Goal: Transaction & Acquisition: Purchase product/service

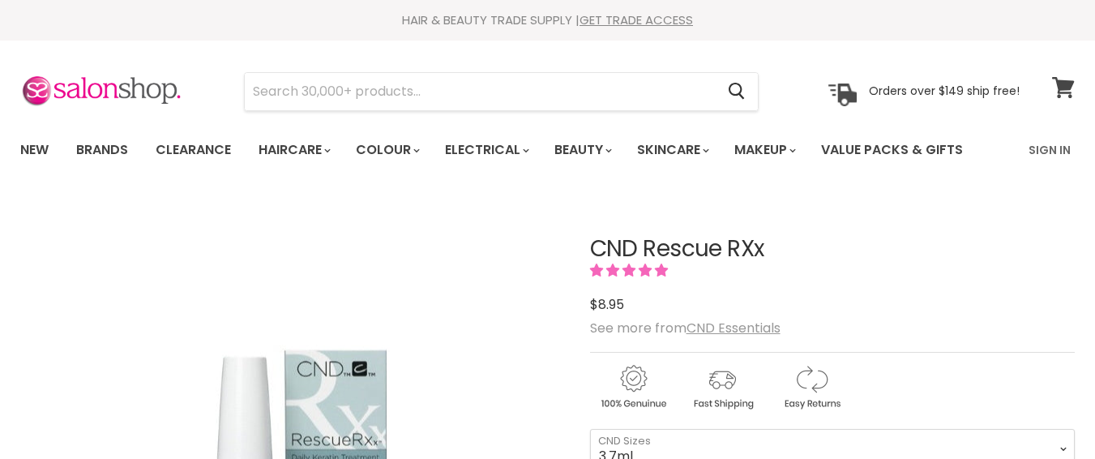
click at [1064, 90] on icon at bounding box center [1063, 87] width 22 height 21
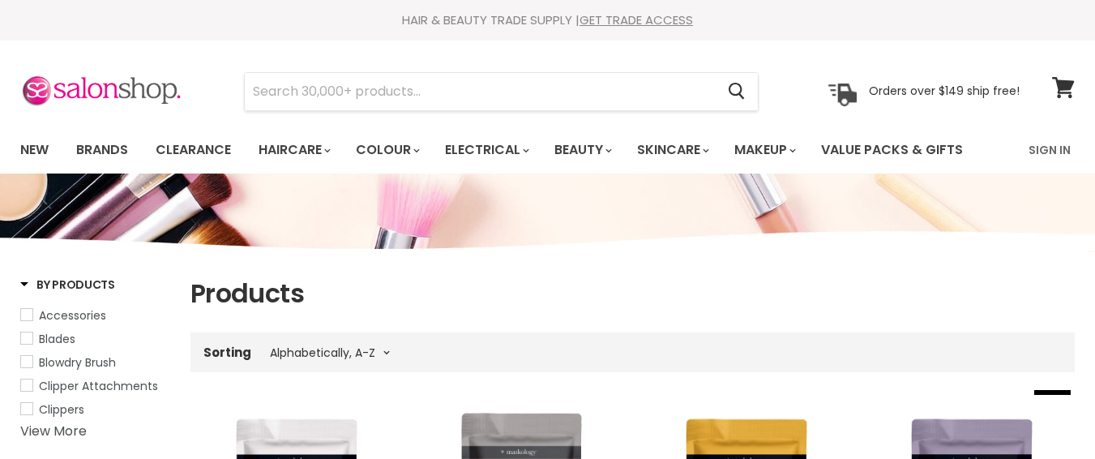
select select "title-ascending"
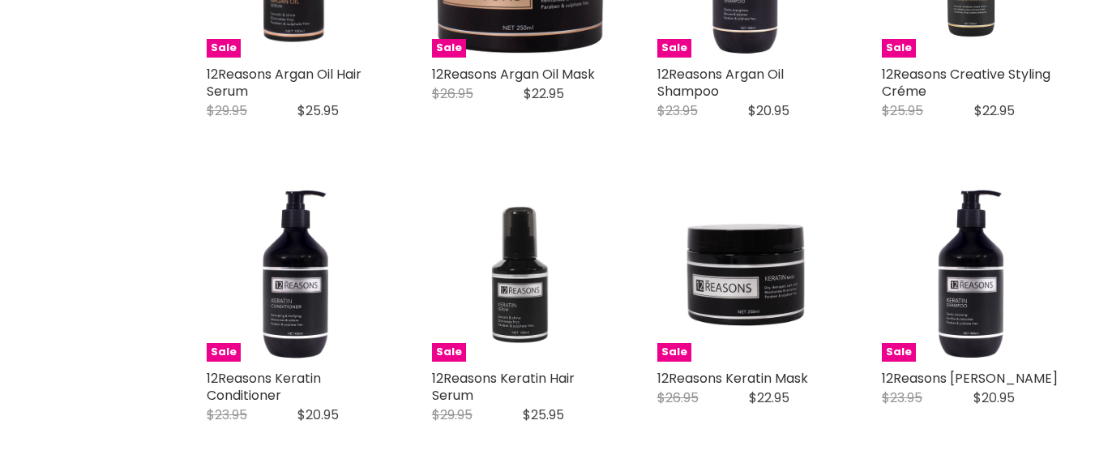
scroll to position [3365, 0]
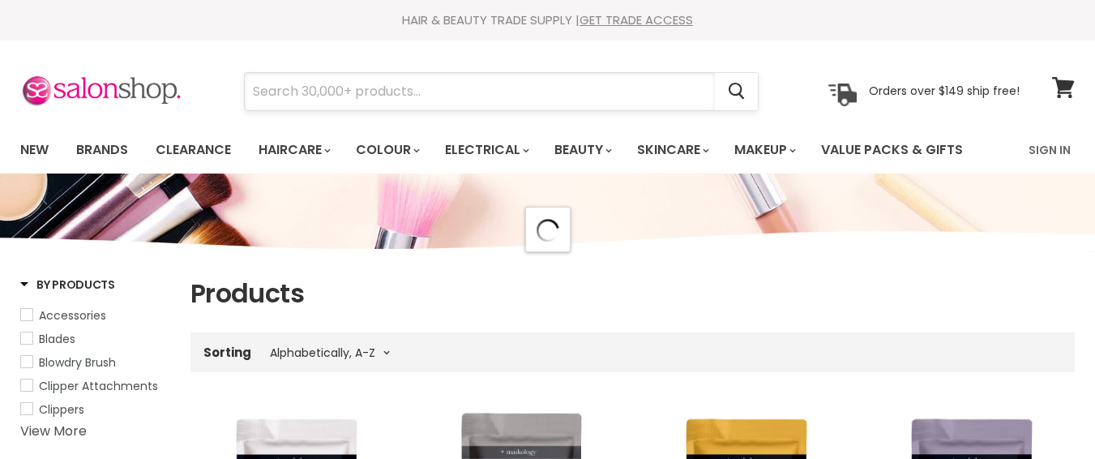
click at [259, 92] on input "Search" at bounding box center [480, 91] width 470 height 37
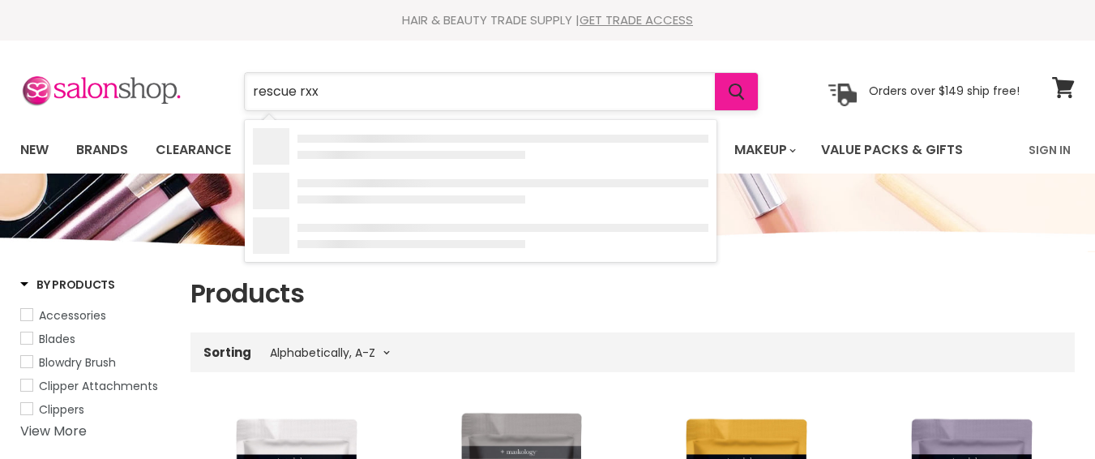
type input "rescue rxx"
click at [736, 89] on icon "Search" at bounding box center [736, 91] width 16 height 17
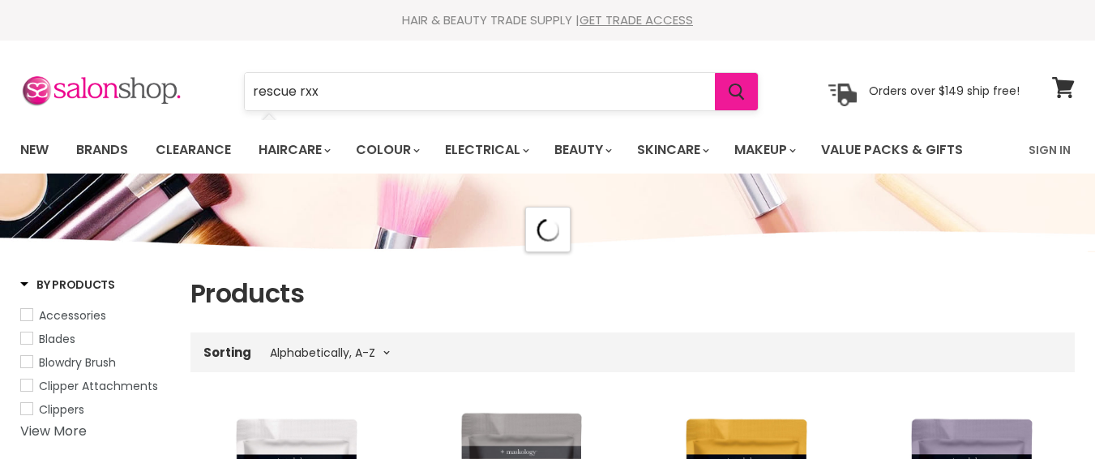
select select "title-ascending"
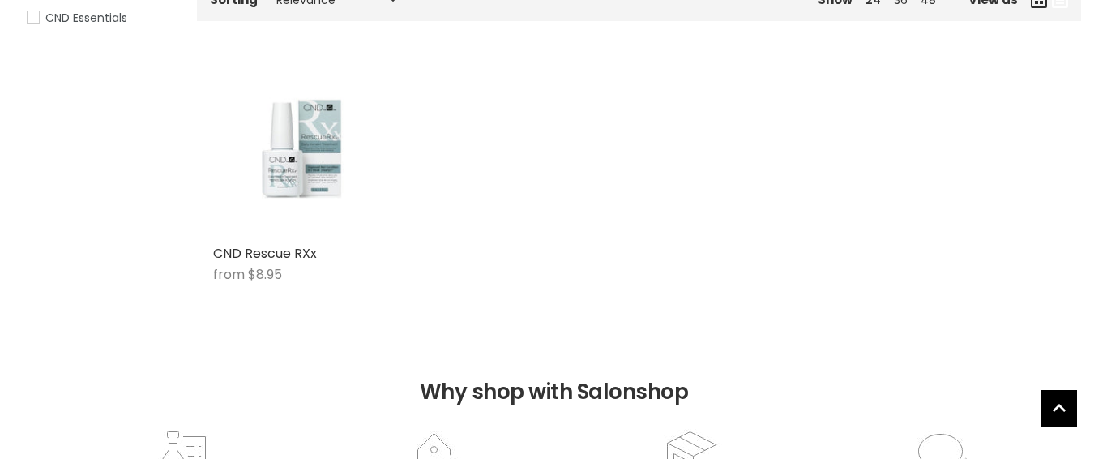
scroll to position [310, 0]
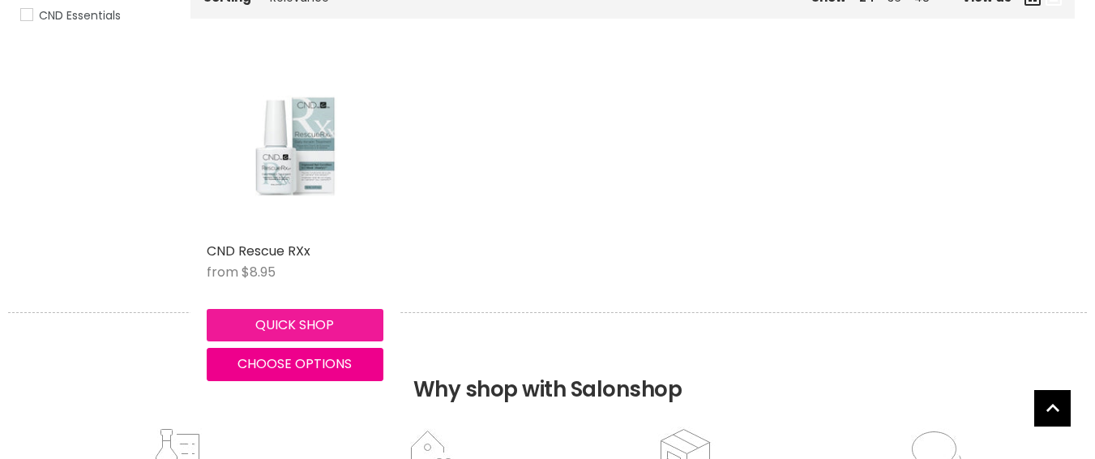
click at [265, 323] on button "Quick shop" at bounding box center [295, 325] width 177 height 32
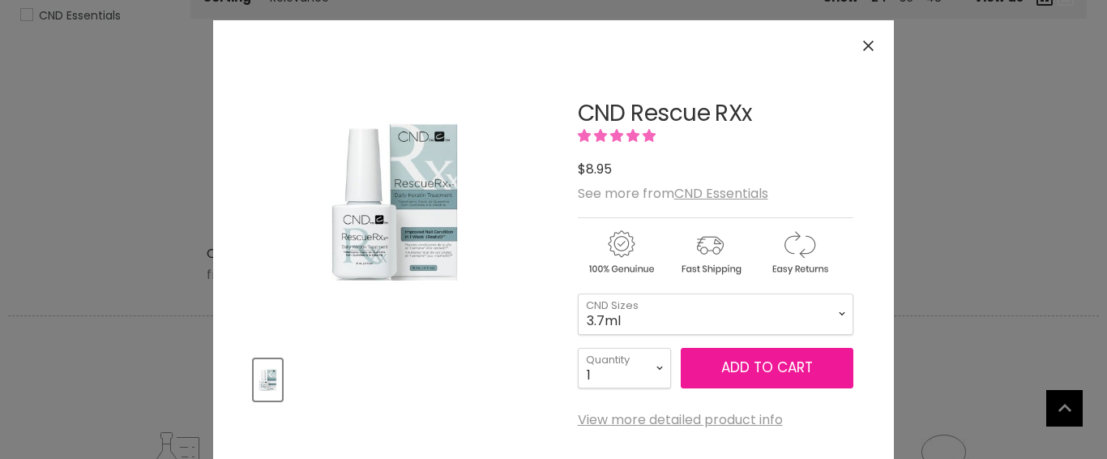
click at [762, 357] on span "Add to cart" at bounding box center [767, 366] width 92 height 19
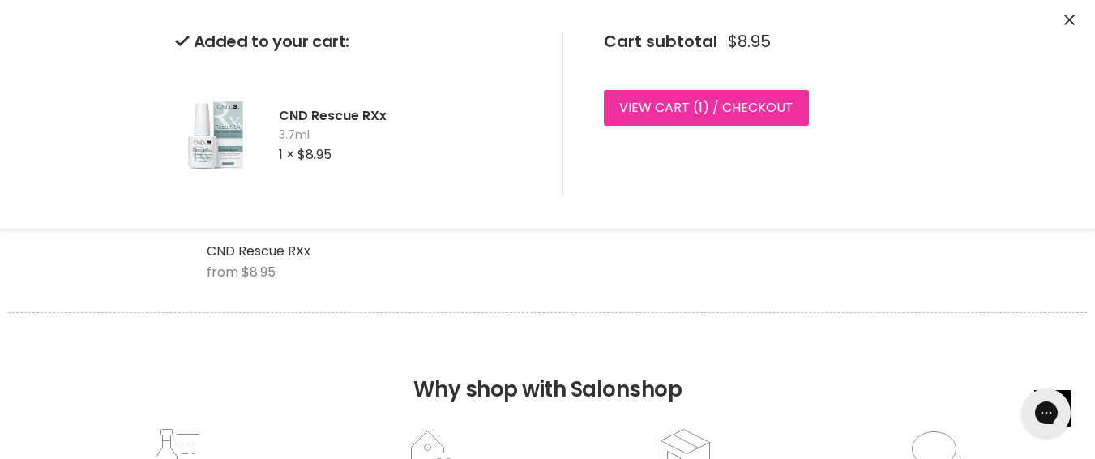
click at [676, 106] on link "View cart ( 1 ) / Checkout" at bounding box center [706, 108] width 205 height 36
